Goal: Task Accomplishment & Management: Complete application form

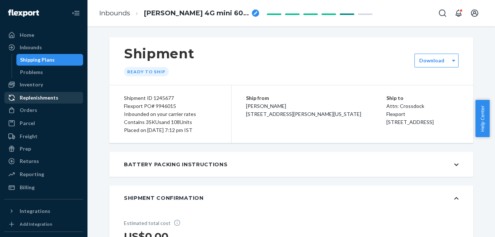
drag, startPoint x: 0, startPoint y: 0, endPoint x: 52, endPoint y: 98, distance: 110.6
click at [30, 113] on div "Orders" at bounding box center [28, 109] width 17 height 7
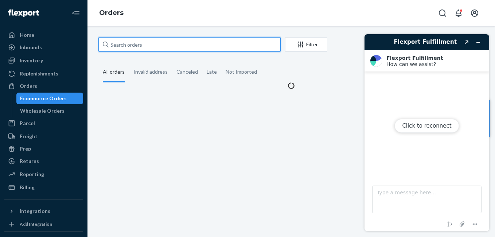
click at [155, 43] on input "text" at bounding box center [189, 44] width 182 height 15
paste input "135552829"
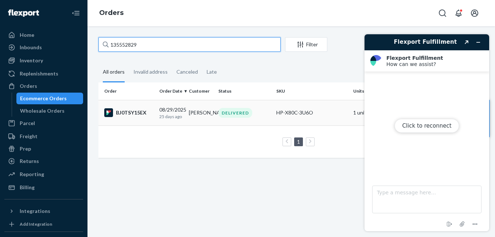
type input "135552829"
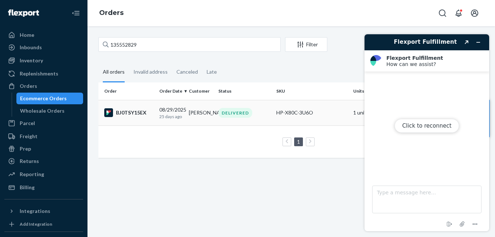
click at [123, 114] on div "BJ0TSY15EX" at bounding box center [128, 112] width 49 height 9
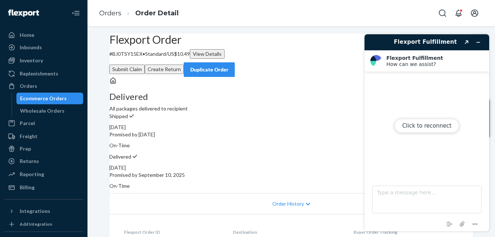
click at [478, 42] on div "Click to reconnect" at bounding box center [426, 132] width 125 height 197
click at [474, 42] on div "Click to reconnect" at bounding box center [426, 132] width 125 height 197
drag, startPoint x: 474, startPoint y: 41, endPoint x: 471, endPoint y: 80, distance: 39.5
click at [475, 41] on div "Click to reconnect" at bounding box center [426, 132] width 125 height 197
click at [420, 125] on button "Click to reconnect" at bounding box center [426, 126] width 64 height 14
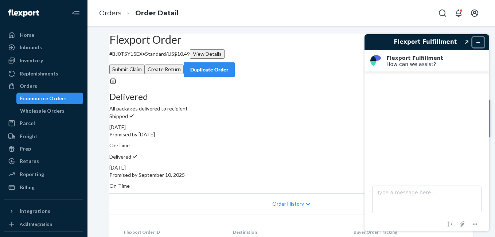
click at [478, 44] on icon "Minimise widget" at bounding box center [477, 42] width 5 height 5
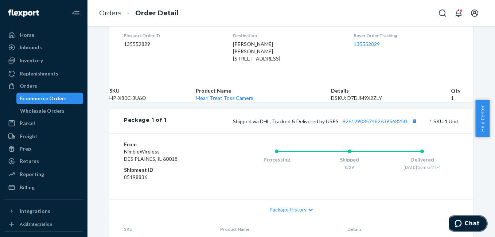
scroll to position [199, 0]
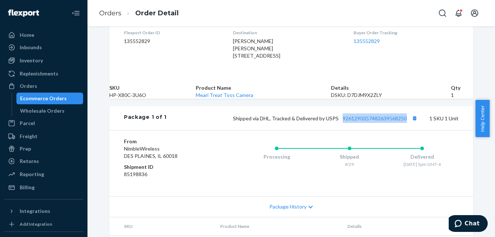
drag, startPoint x: 342, startPoint y: 150, endPoint x: 406, endPoint y: 148, distance: 64.1
click at [406, 123] on div "Shipped via DHL, Tracked & Delivered by USPS 9261290357482639568250 1 SKU 1 Unit" at bounding box center [312, 117] width 292 height 9
copy link "9261290357482639568250"
click at [34, 84] on div "Orders" at bounding box center [28, 85] width 17 height 7
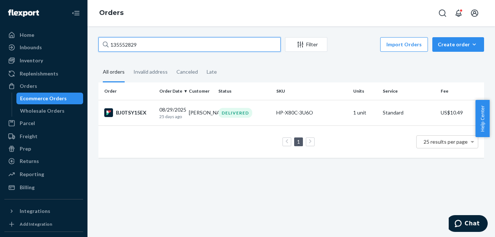
click at [146, 42] on input "135552829" at bounding box center [189, 44] width 182 height 15
paste input "93"
type input "135552893"
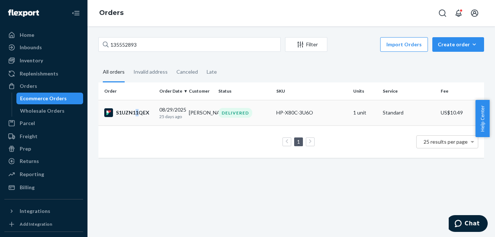
click at [137, 112] on div "S1UZN11QEX" at bounding box center [128, 112] width 49 height 9
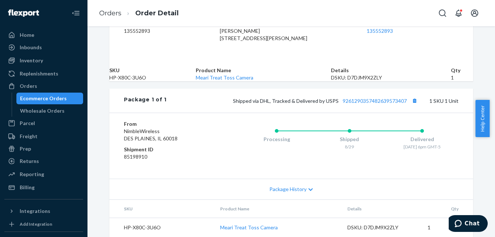
scroll to position [245, 0]
drag, startPoint x: 337, startPoint y: 97, endPoint x: 405, endPoint y: 97, distance: 67.7
click at [405, 97] on div "Shipped via DHL, Tracked & Delivered by USPS 9261290357482639573407 1 SKU 1 Unit" at bounding box center [312, 100] width 292 height 9
copy link "9261290357482639573407"
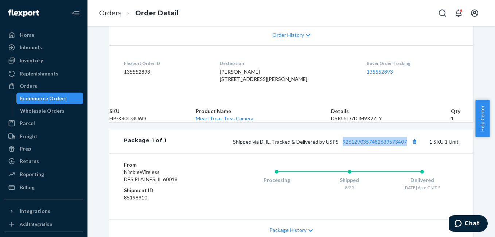
scroll to position [109, 0]
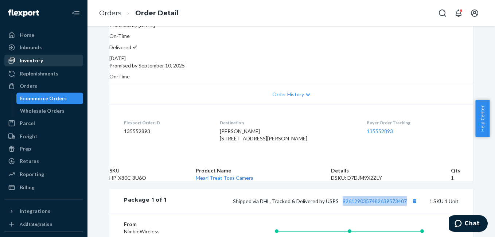
click at [50, 59] on div "Inventory" at bounding box center [43, 60] width 77 height 10
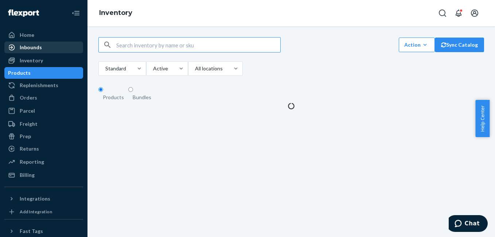
click at [47, 47] on div "Inbounds" at bounding box center [43, 47] width 77 height 10
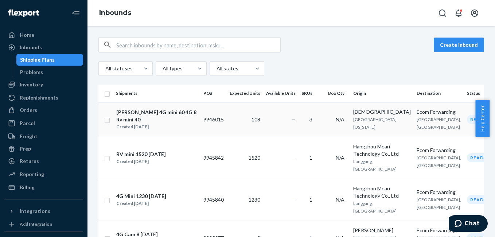
click at [158, 119] on div "[PERSON_NAME] 4G mini 60 4G 8 Rv mini 40" at bounding box center [156, 116] width 81 height 15
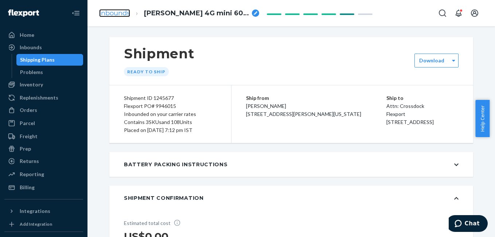
click at [127, 12] on link "Inbounds" at bounding box center [114, 13] width 31 height 8
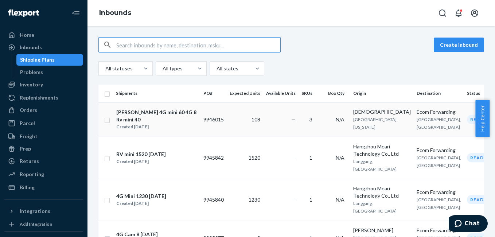
click at [106, 123] on input "checkbox" at bounding box center [107, 119] width 6 height 8
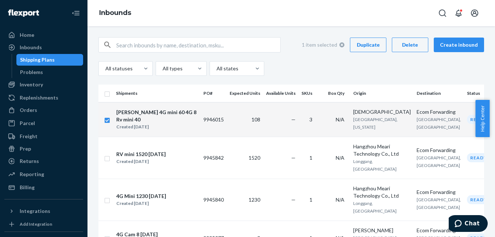
click at [413, 45] on div "Delete" at bounding box center [410, 44] width 24 height 7
checkbox input "false"
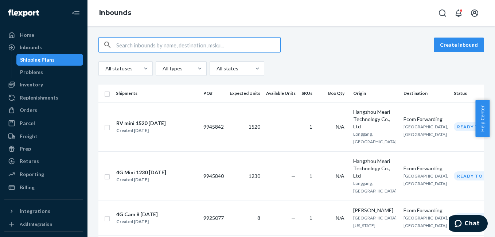
click at [133, 44] on input "text" at bounding box center [198, 45] width 164 height 15
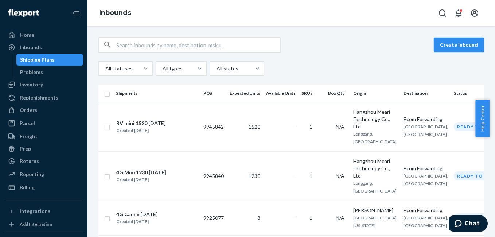
click at [466, 44] on button "Create inbound" at bounding box center [458, 45] width 50 height 15
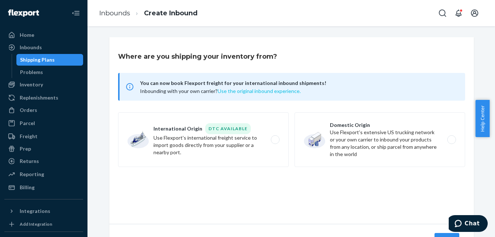
click at [264, 91] on button "Use the original inbound experience." at bounding box center [258, 90] width 83 height 7
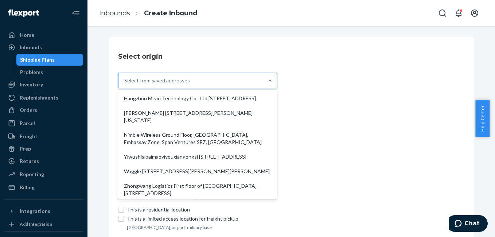
click at [263, 85] on div at bounding box center [269, 80] width 13 height 15
click at [125, 84] on input "option Hangzhou Meari Technology Co., Ltd [STREET_ADDRESS]. 10 results availabl…" at bounding box center [124, 80] width 1 height 7
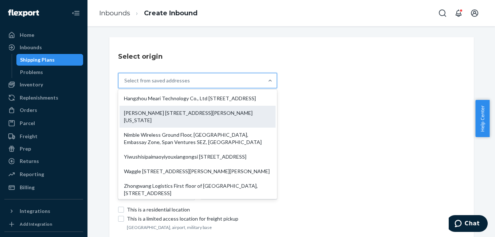
click at [196, 124] on div "[PERSON_NAME] [STREET_ADDRESS][PERSON_NAME][US_STATE]" at bounding box center [197, 117] width 156 height 22
click at [125, 84] on input "option [PERSON_NAME] [STREET_ADDRESS][PERSON_NAME][US_STATE] focused, 2 of 10. …" at bounding box center [124, 80] width 1 height 7
type input "[PERSON_NAME]"
type input "[STREET_ADDRESS][PERSON_NAME]"
type input "[GEOGRAPHIC_DATA]"
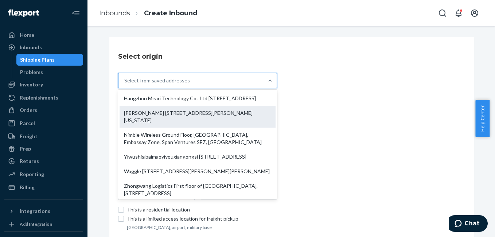
type input "[US_STATE]"
type input "75238-4903"
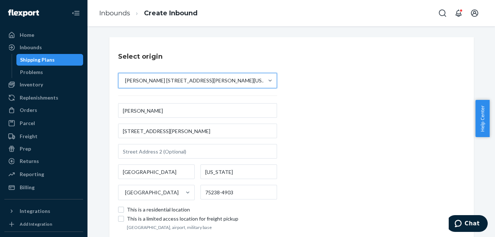
click at [155, 118] on div "[PERSON_NAME] [STREET_ADDRESS][PERSON_NAME][US_STATE]" at bounding box center [197, 151] width 159 height 97
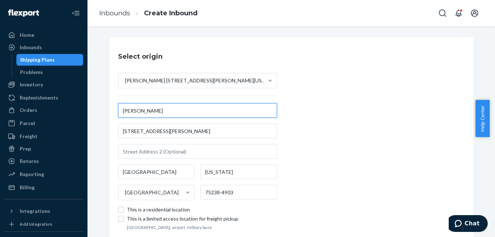
click at [154, 115] on input "[PERSON_NAME]" at bounding box center [197, 110] width 159 height 15
type input "[DEMOGRAPHIC_DATA]"
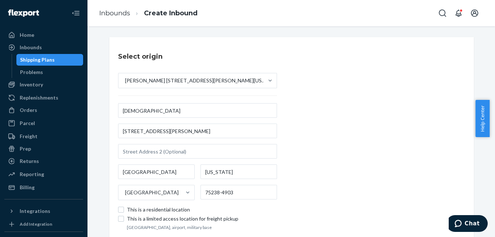
click at [449, 142] on div "Select origin [PERSON_NAME] [STREET_ADDRESS][PERSON_NAME][US_STATE] [GEOGRAPHIC…" at bounding box center [291, 141] width 364 height 208
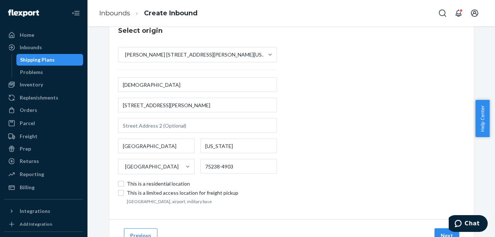
scroll to position [58, 0]
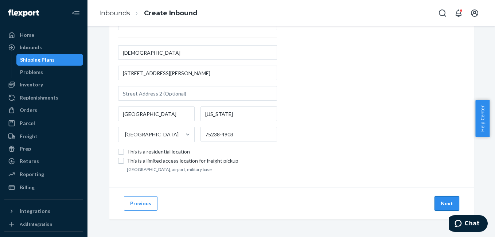
click at [441, 199] on button "Next" at bounding box center [446, 203] width 25 height 15
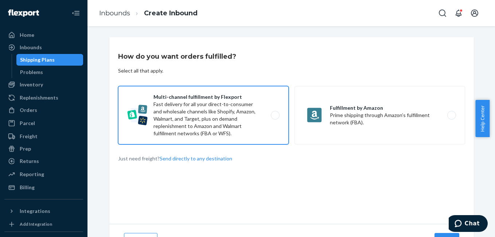
click at [271, 110] on label "Multi-channel fulfillment by Flexport Fast delivery for all your direct-to-cons…" at bounding box center [203, 115] width 170 height 58
click at [275, 113] on input "Multi-channel fulfillment by Flexport Fast delivery for all your direct-to-cons…" at bounding box center [277, 115] width 5 height 5
radio input "true"
click at [271, 115] on label "Multi-channel fulfillment by Flexport Fast delivery for all your direct-to-cons…" at bounding box center [203, 115] width 170 height 58
click at [275, 115] on input "Multi-channel fulfillment by Flexport Fast delivery for all your direct-to-cons…" at bounding box center [277, 115] width 5 height 5
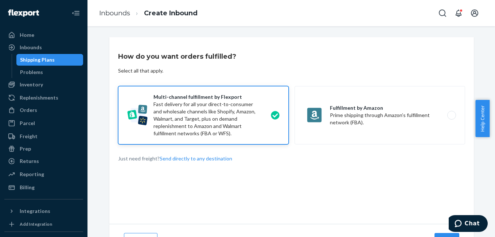
click at [271, 115] on label "Multi-channel fulfillment by Flexport Fast delivery for all your direct-to-cons…" at bounding box center [203, 115] width 170 height 58
click at [275, 115] on input "Multi-channel fulfillment by Flexport Fast delivery for all your direct-to-cons…" at bounding box center [277, 115] width 5 height 5
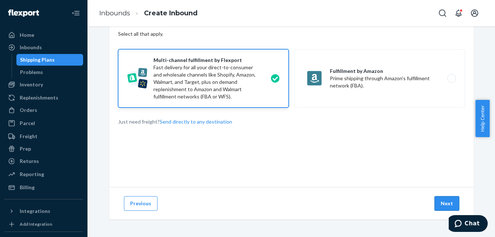
click at [437, 202] on button "Next" at bounding box center [446, 203] width 25 height 15
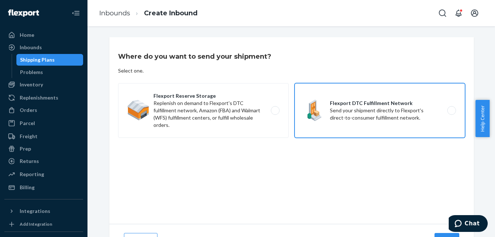
click at [445, 112] on label "Flexport DTC Fulfillment Network Send your shipment directly to Flexport's dire…" at bounding box center [379, 110] width 170 height 55
click at [451, 112] on input "Flexport DTC Fulfillment Network Send your shipment directly to Flexport's dire…" at bounding box center [453, 110] width 5 height 5
radio input "true"
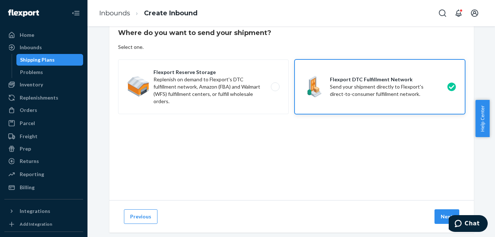
scroll to position [37, 0]
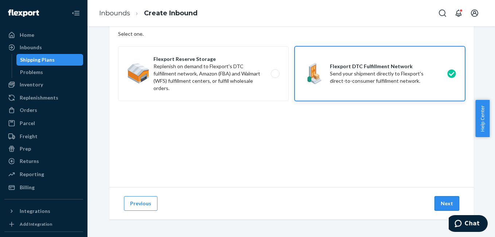
click at [444, 202] on button "Next" at bounding box center [446, 203] width 25 height 15
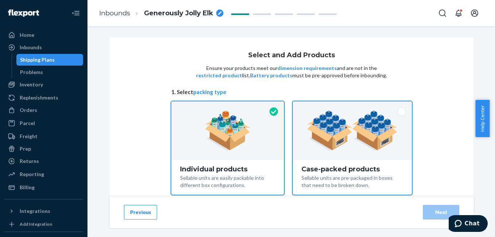
click at [373, 94] on span "1. Select packing type" at bounding box center [291, 92] width 240 height 8
click at [381, 115] on img at bounding box center [352, 130] width 91 height 40
click at [354, 106] on input "Case-packed products Sellable units are pre-packaged in boxes that need to be b…" at bounding box center [352, 103] width 5 height 5
radio input "true"
radio input "false"
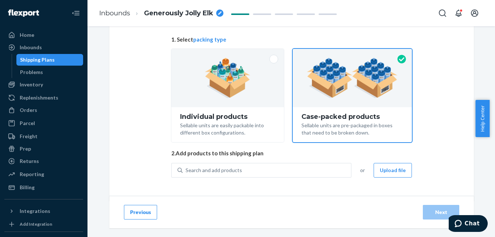
scroll to position [58, 0]
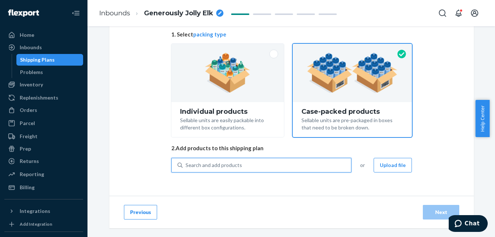
click at [277, 170] on div "Search and add products" at bounding box center [266, 164] width 168 height 13
click at [186, 169] on input "0 results available. Use Up and Down to choose options, press Enter to select t…" at bounding box center [185, 164] width 1 height 7
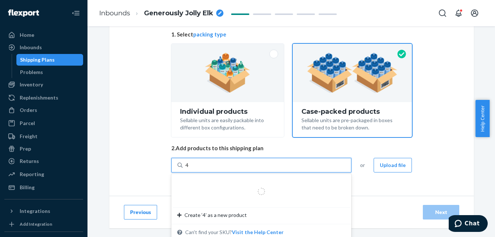
type input "4g"
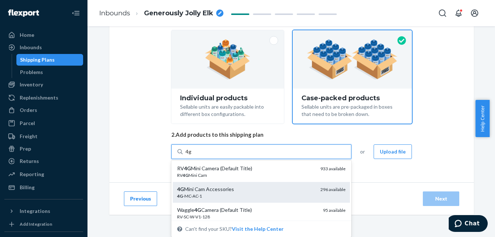
scroll to position [0, 0]
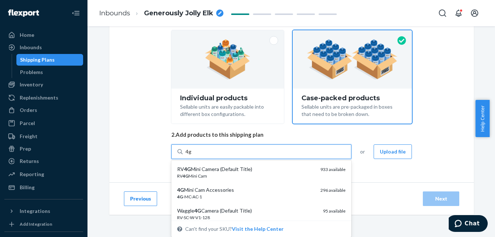
click at [218, 208] on div "Waggle 4G Camera (Default Title)" at bounding box center [247, 210] width 140 height 7
click at [192, 155] on input "4g" at bounding box center [188, 151] width 6 height 7
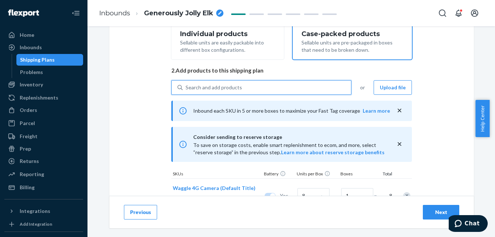
scroll to position [134, 0]
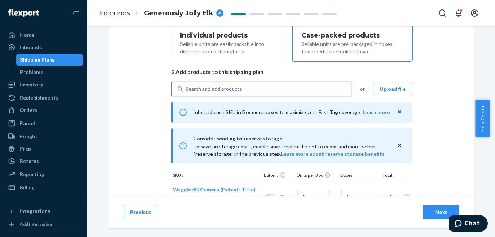
click at [244, 89] on div "Search and add products" at bounding box center [266, 88] width 168 height 13
click at [186, 89] on input "0 results available. Use Up and Down to choose options, press Enter to select t…" at bounding box center [185, 88] width 1 height 7
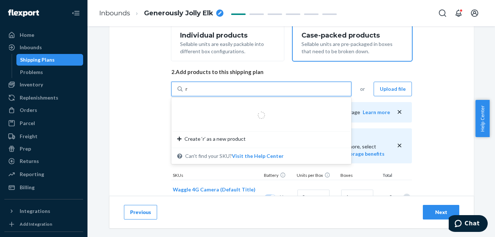
type input "rv"
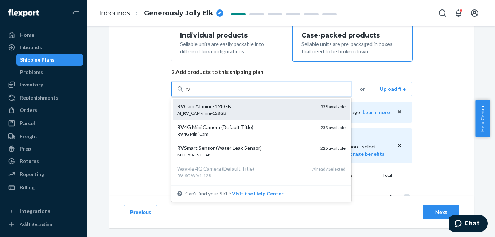
click at [219, 109] on div "RV Cam AI mini - 128GB" at bounding box center [245, 106] width 137 height 7
click at [191, 92] on input "rv" at bounding box center [187, 88] width 5 height 7
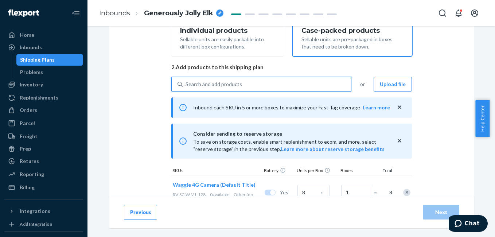
scroll to position [117, 0]
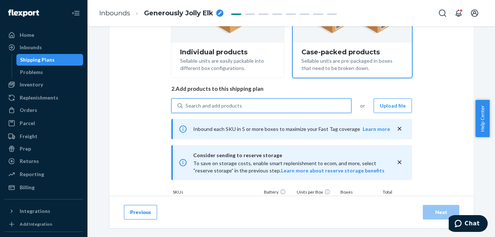
click at [213, 106] on div "Search and add products" at bounding box center [213, 105] width 56 height 7
click at [186, 106] on input "0 results available. Select is focused ,type to refine list, press Down to open…" at bounding box center [185, 105] width 1 height 7
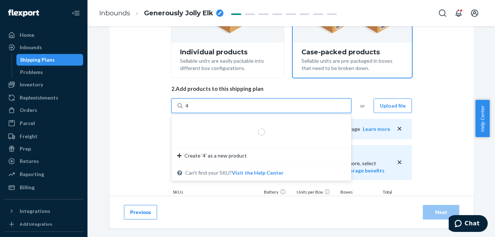
type input "4g"
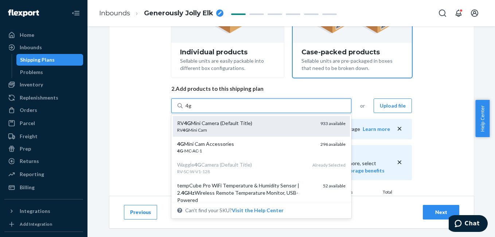
click at [208, 125] on div "RV 4G Mini Camera (Default Title)" at bounding box center [245, 122] width 137 height 7
click at [192, 109] on input "4g" at bounding box center [188, 105] width 6 height 7
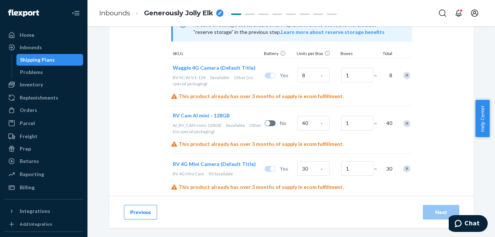
scroll to position [271, 0]
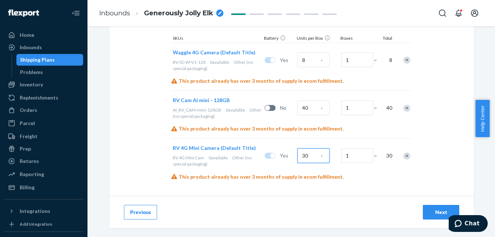
click at [308, 155] on input "30" at bounding box center [313, 155] width 32 height 15
click at [344, 158] on input "1" at bounding box center [357, 155] width 32 height 15
type input "2"
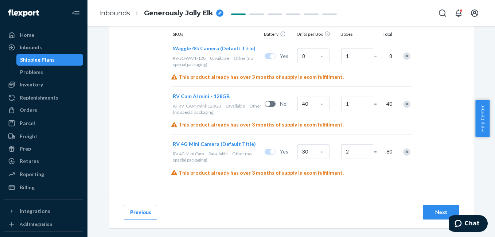
scroll to position [276, 0]
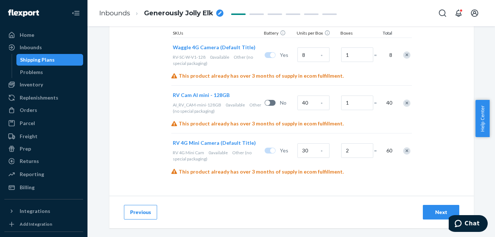
click at [422, 210] on button "Next" at bounding box center [440, 212] width 36 height 15
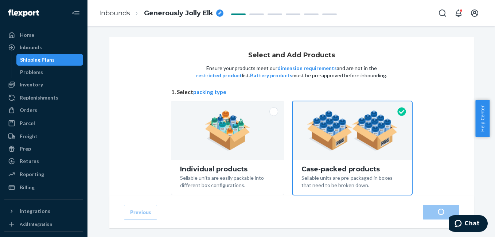
radio input "true"
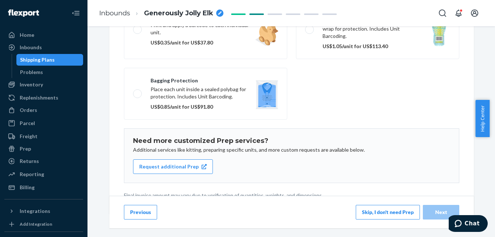
scroll to position [158, 0]
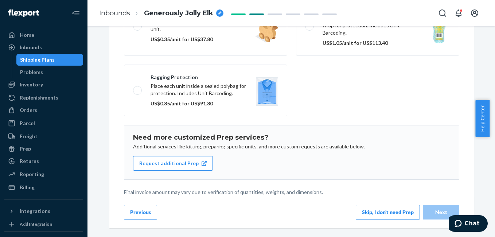
click at [371, 210] on button "Skip, I don't need Prep" at bounding box center [387, 212] width 64 height 15
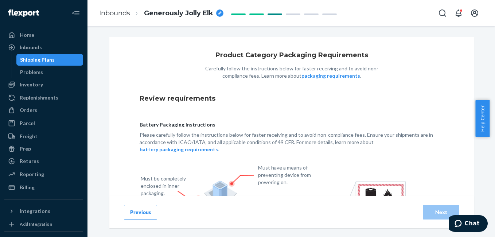
scroll to position [121, 0]
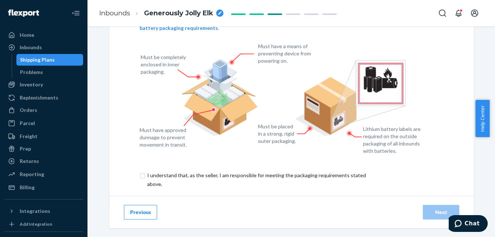
click at [140, 171] on input "checkbox" at bounding box center [260, 179] width 242 height 17
checkbox input "true"
click at [434, 210] on div "Next" at bounding box center [441, 211] width 24 height 7
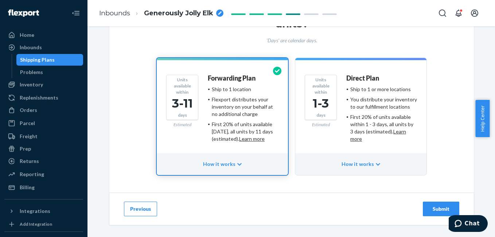
scroll to position [74, 0]
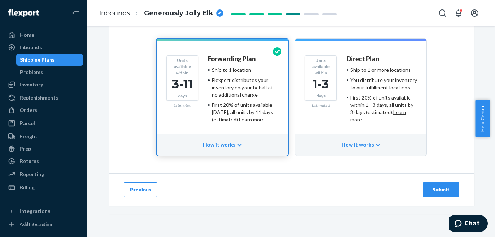
click at [446, 191] on div "Submit" at bounding box center [441, 189] width 24 height 7
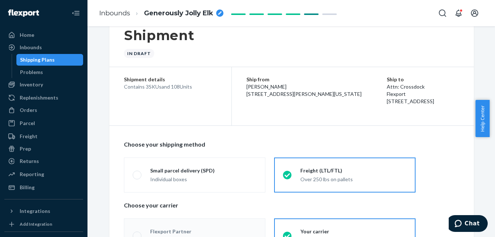
scroll to position [135, 0]
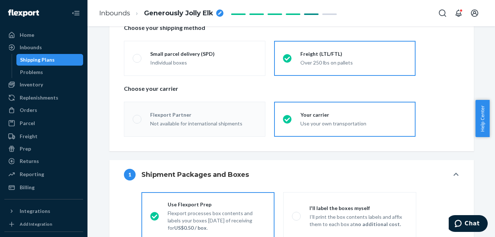
radio input "true"
radio input "false"
radio input "true"
radio input "false"
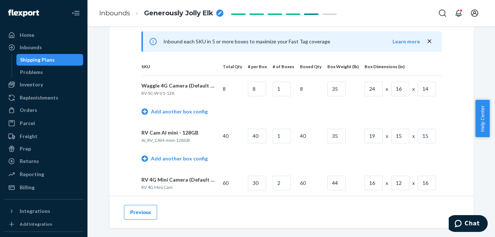
scroll to position [363, 0]
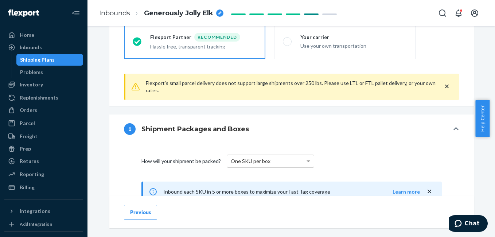
click at [221, 123] on div "1 Shipment Packages and Boxes" at bounding box center [286, 129] width 325 height 12
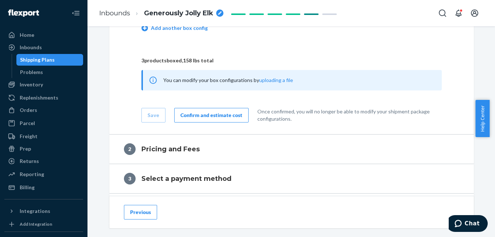
scroll to position [540, 0]
click at [200, 114] on div "Confirm and estimate cost" at bounding box center [211, 114] width 62 height 7
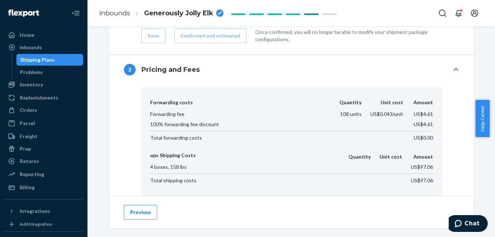
scroll to position [490, 0]
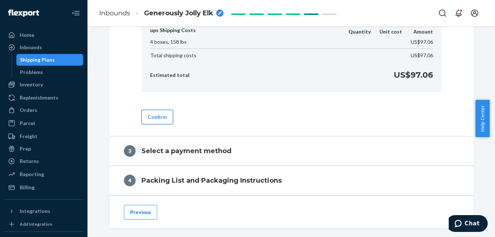
click at [152, 118] on button "Confirm" at bounding box center [157, 117] width 32 height 15
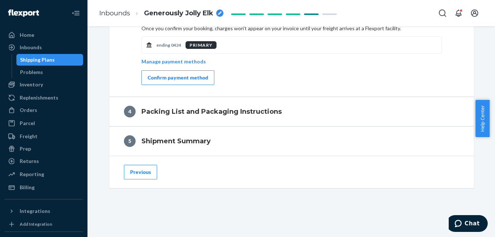
scroll to position [639, 0]
click at [174, 76] on div "Confirm payment method" at bounding box center [177, 77] width 60 height 7
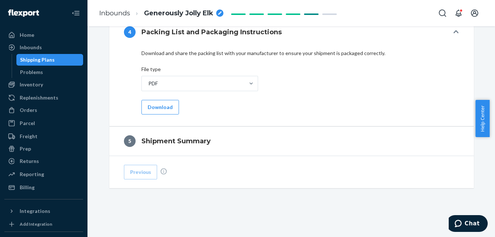
scroll to position [592, 0]
click at [162, 105] on button "Download" at bounding box center [160, 107] width 38 height 15
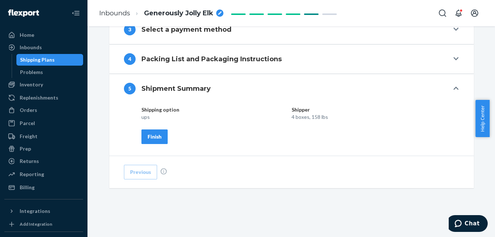
scroll to position [565, 0]
click at [222, 16] on div "breadcrumbs" at bounding box center [219, 12] width 7 height 7
type input "[PERSON_NAME] 4G mini 60 4G 8 Rv mini 40"
click at [155, 138] on div "Finish" at bounding box center [154, 136] width 14 height 7
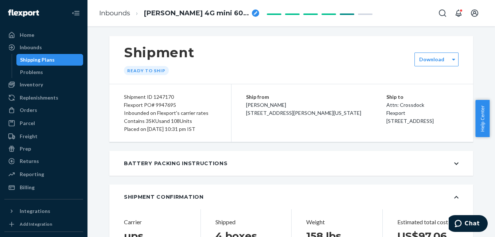
scroll to position [0, 0]
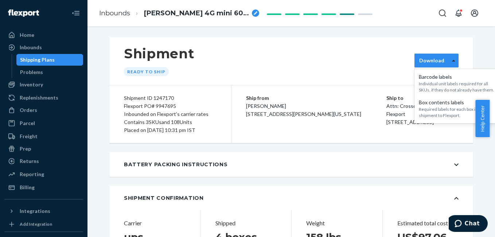
click at [449, 58] on div at bounding box center [453, 60] width 9 height 11
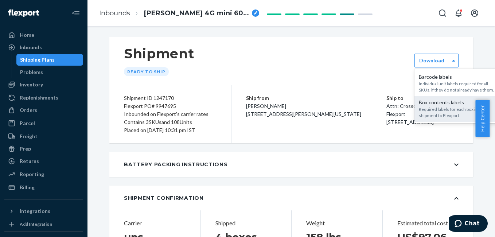
click at [437, 105] on div "Box contents labels" at bounding box center [457, 102] width 79 height 7
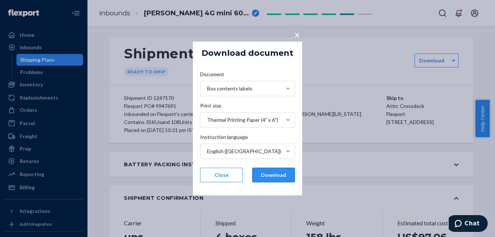
click at [257, 170] on button "Download" at bounding box center [273, 175] width 43 height 15
